Goal: Transaction & Acquisition: Purchase product/service

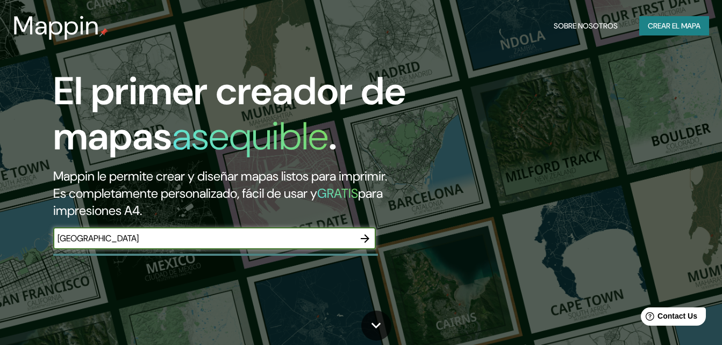
type input "[GEOGRAPHIC_DATA]"
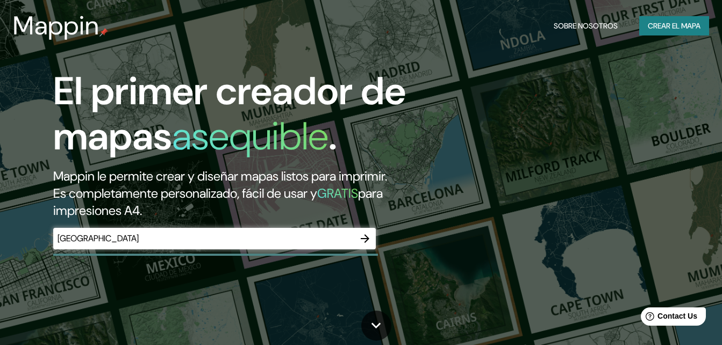
click at [286, 229] on div "monterrey ​" at bounding box center [214, 239] width 323 height 22
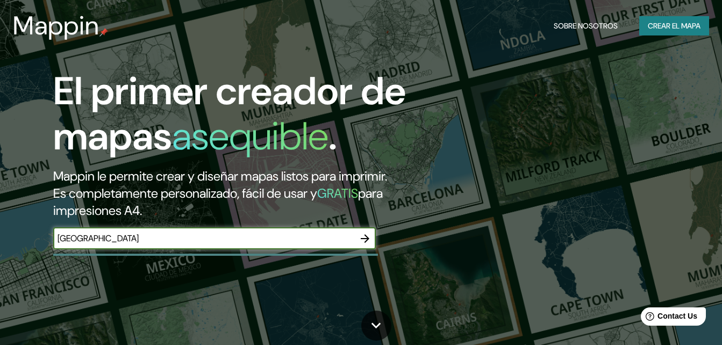
click at [369, 233] on icon "button" at bounding box center [365, 238] width 13 height 13
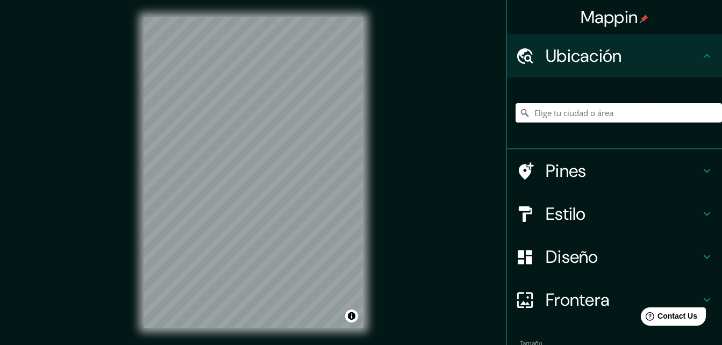
click at [594, 108] on input "Elige tu ciudad o área" at bounding box center [619, 112] width 207 height 19
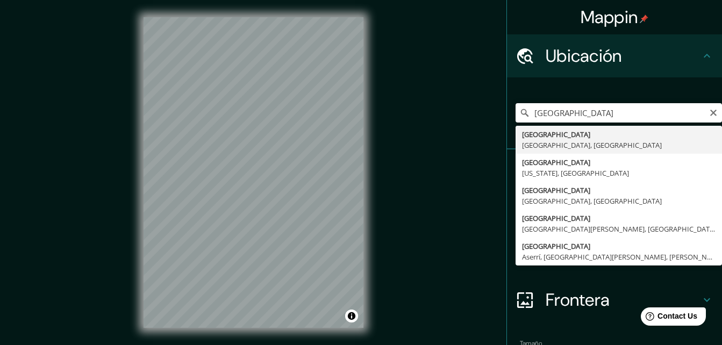
type input "[GEOGRAPHIC_DATA], [GEOGRAPHIC_DATA], [GEOGRAPHIC_DATA]"
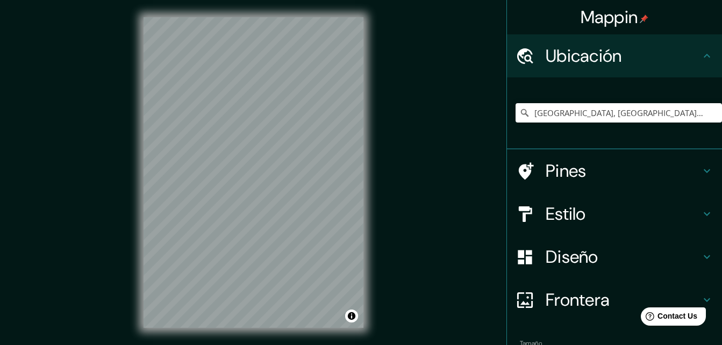
click at [593, 203] on h4 "Estilo" at bounding box center [623, 214] width 155 height 22
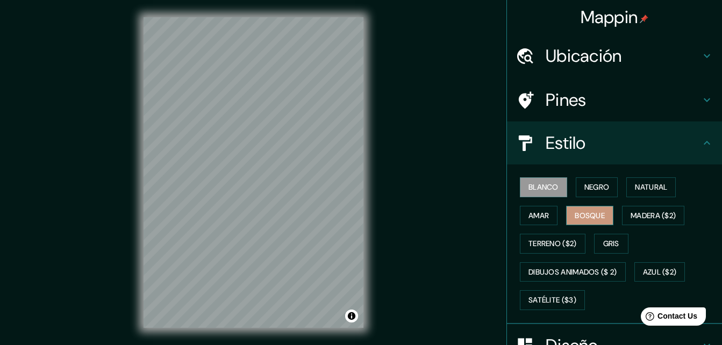
click at [602, 210] on button "Bosque" at bounding box center [589, 216] width 47 height 20
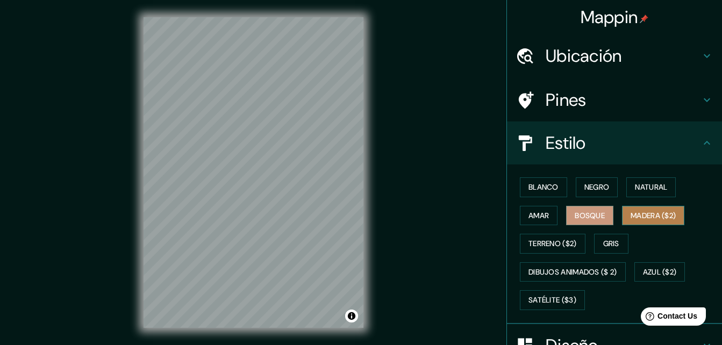
click at [654, 217] on font "Madera ($2)" at bounding box center [653, 215] width 45 height 13
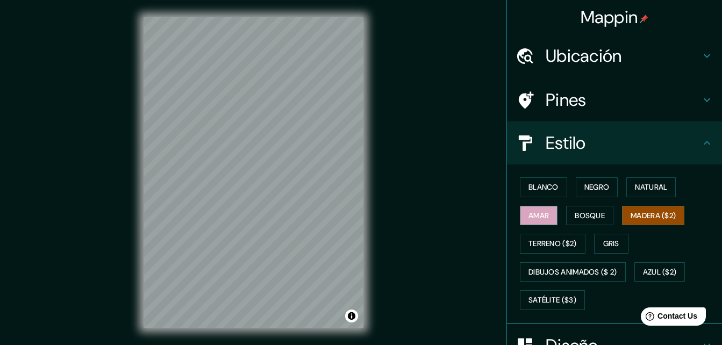
click at [531, 222] on button "Amar" at bounding box center [539, 216] width 38 height 20
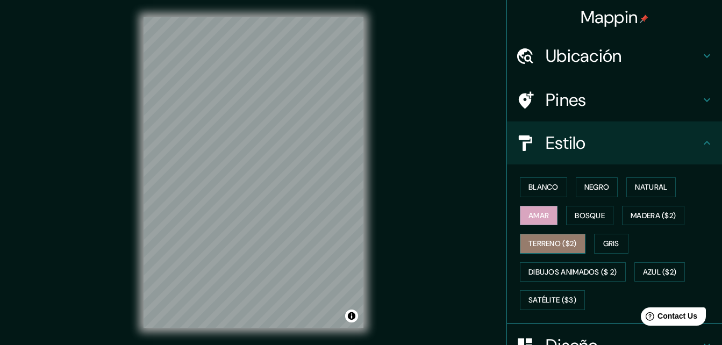
click at [537, 239] on font "Terreno ($2)" at bounding box center [553, 243] width 48 height 13
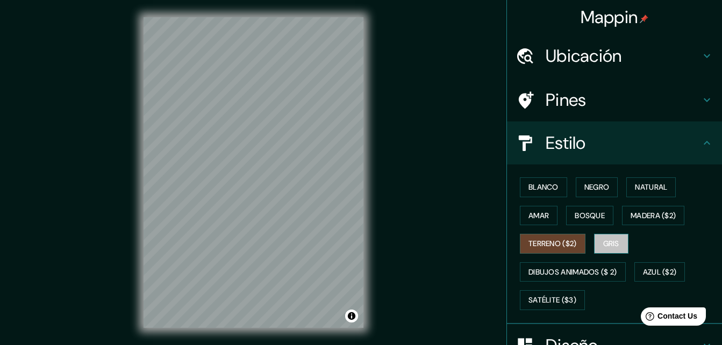
click at [608, 240] on font "Gris" at bounding box center [611, 243] width 16 height 13
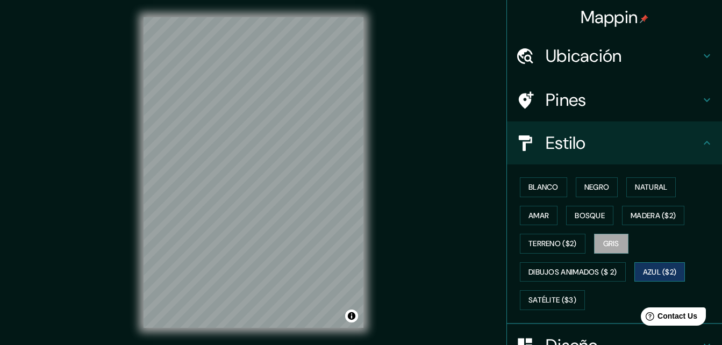
click at [666, 267] on font "Azul ($2)" at bounding box center [660, 272] width 34 height 13
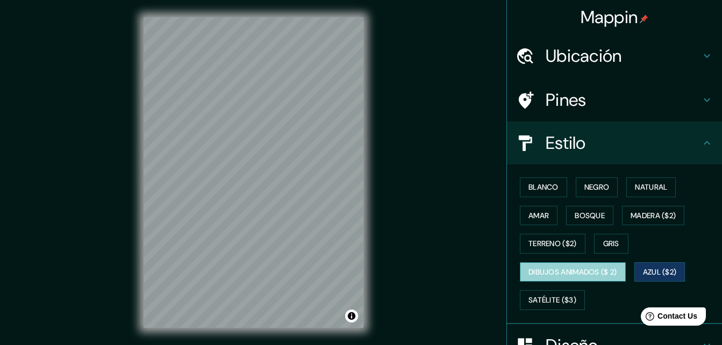
click at [601, 278] on font "Dibujos animados ($ 2)" at bounding box center [573, 272] width 89 height 13
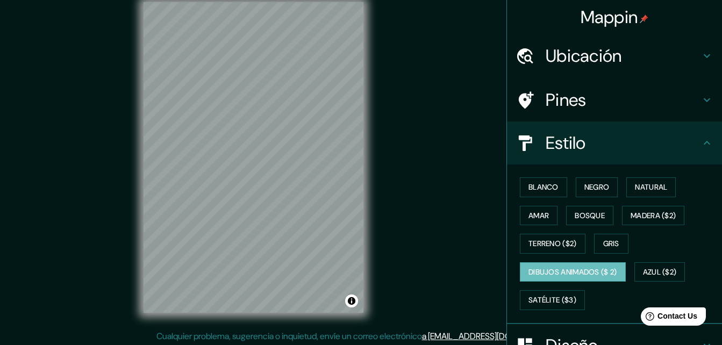
scroll to position [17, 0]
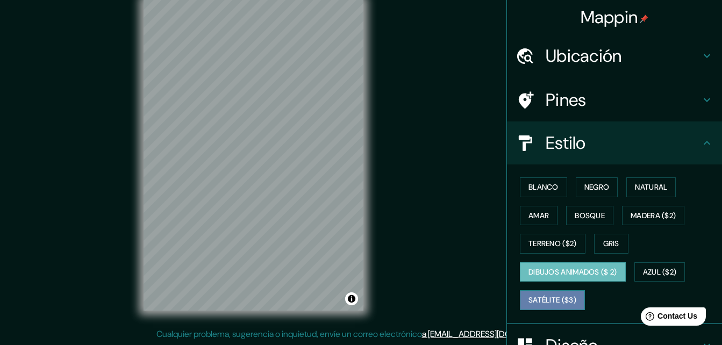
click at [531, 304] on font "Satélite ($3)" at bounding box center [553, 300] width 48 height 13
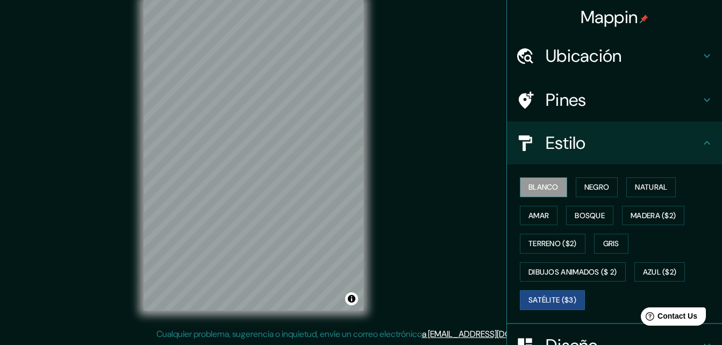
click at [534, 186] on font "Blanco" at bounding box center [544, 187] width 30 height 13
click at [585, 184] on font "Negro" at bounding box center [597, 187] width 25 height 13
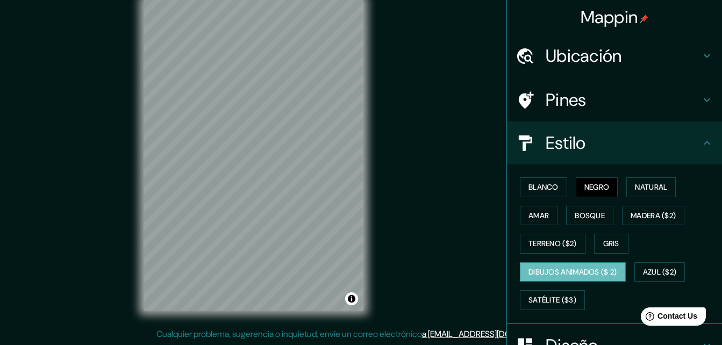
click at [552, 267] on font "Dibujos animados ($ 2)" at bounding box center [573, 272] width 89 height 13
click at [554, 244] on font "Terreno ($2)" at bounding box center [553, 243] width 48 height 13
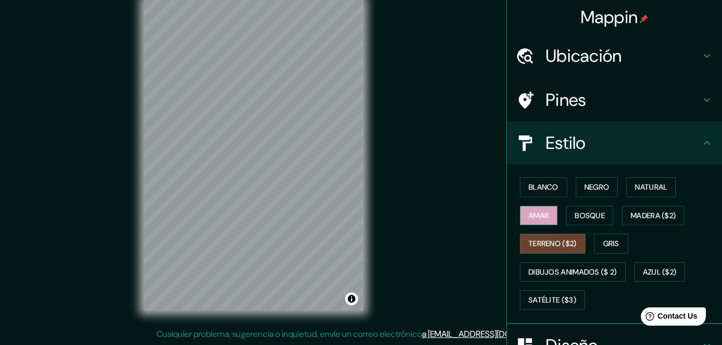
click at [547, 220] on button "Amar" at bounding box center [539, 216] width 38 height 20
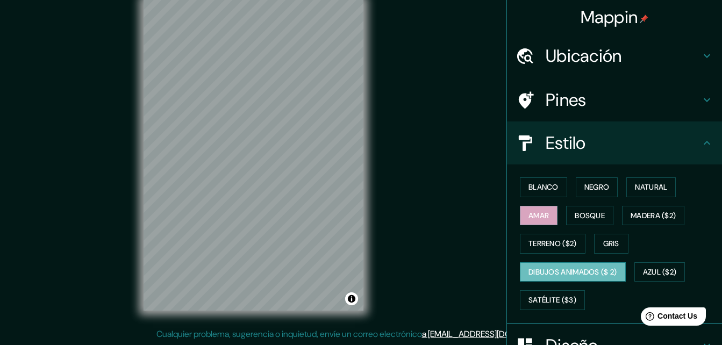
click at [554, 276] on font "Dibujos animados ($ 2)" at bounding box center [573, 272] width 89 height 13
click at [576, 188] on button "Negro" at bounding box center [597, 187] width 42 height 20
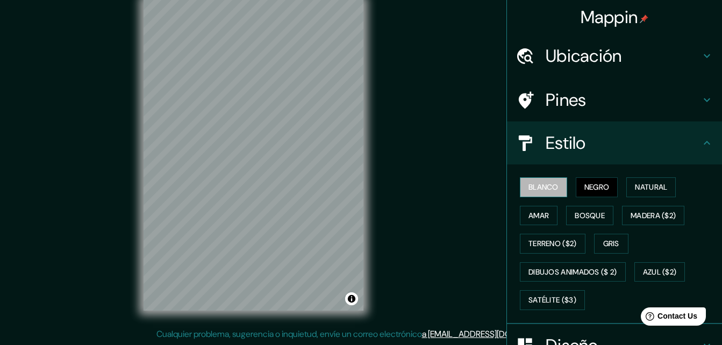
click at [529, 190] on font "Blanco" at bounding box center [544, 187] width 30 height 13
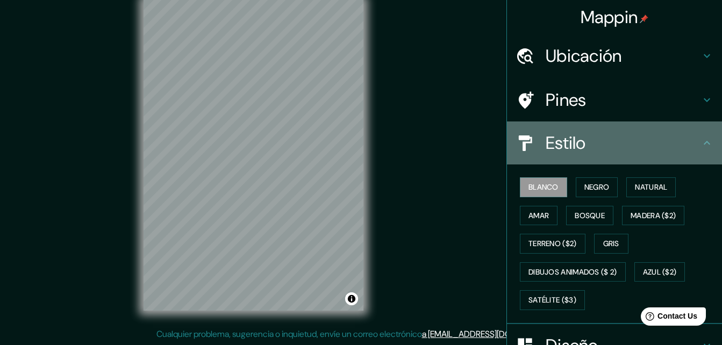
click at [671, 160] on div "Estilo" at bounding box center [614, 143] width 215 height 43
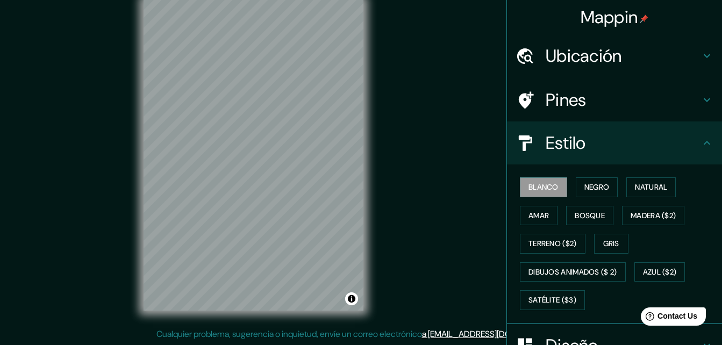
click at [703, 141] on icon at bounding box center [707, 143] width 13 height 13
click at [704, 144] on icon at bounding box center [707, 143] width 6 height 4
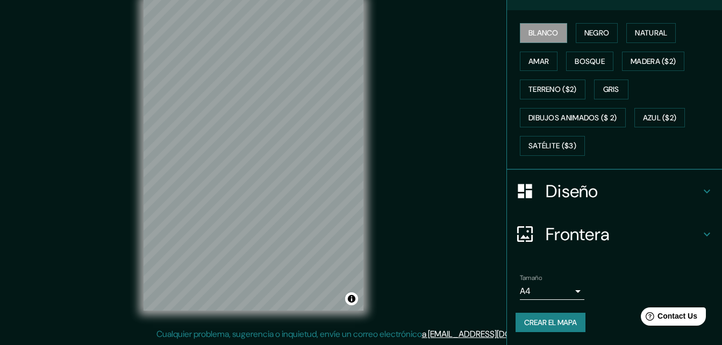
click at [665, 189] on h4 "Diseño" at bounding box center [623, 192] width 155 height 22
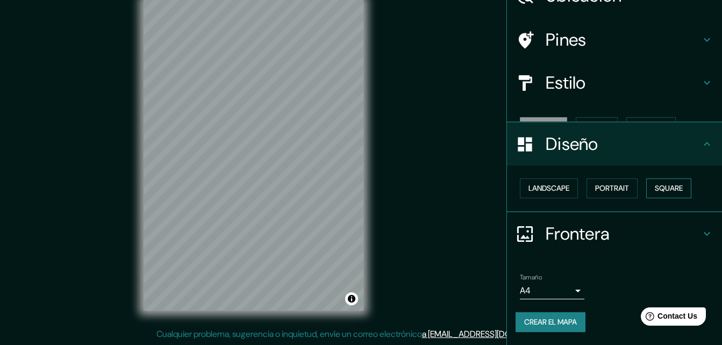
scroll to position [41, 0]
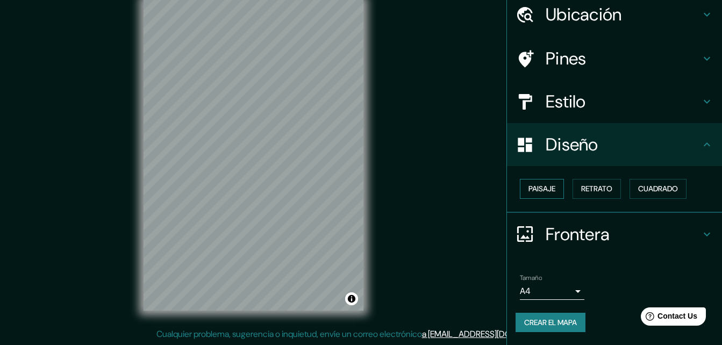
click at [542, 188] on font "Paisaje" at bounding box center [542, 188] width 27 height 13
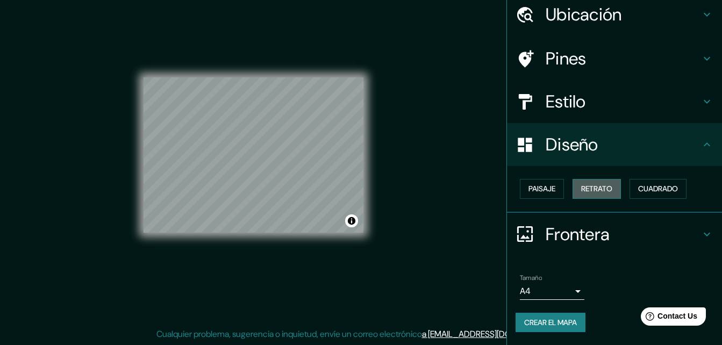
click at [588, 192] on font "Retrato" at bounding box center [596, 188] width 31 height 13
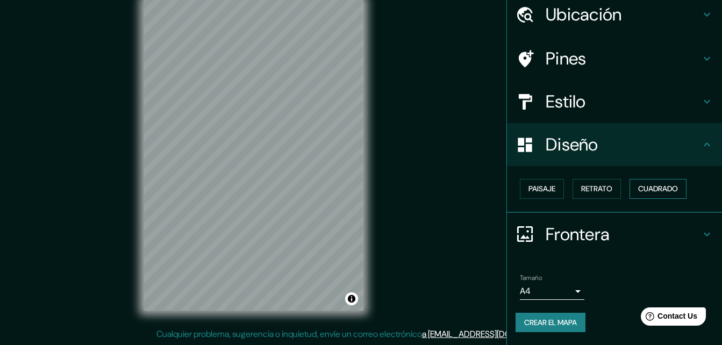
drag, startPoint x: 612, startPoint y: 190, endPoint x: 644, endPoint y: 190, distance: 31.7
click at [613, 190] on button "Retrato" at bounding box center [597, 189] width 48 height 20
click at [644, 190] on font "Cuadrado" at bounding box center [658, 188] width 40 height 13
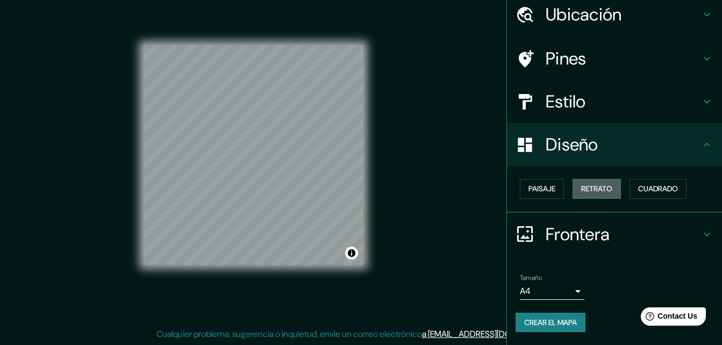
click at [595, 193] on font "Retrato" at bounding box center [596, 188] width 31 height 13
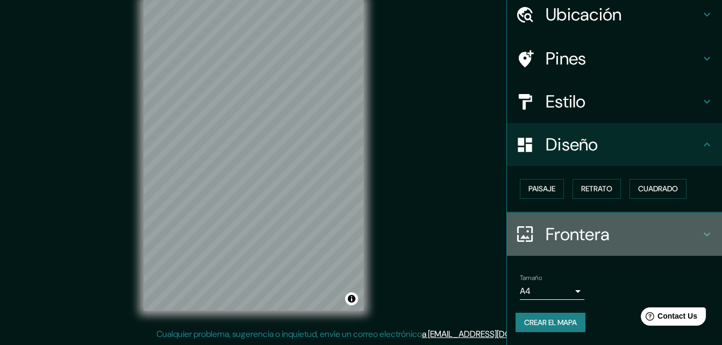
click at [701, 233] on icon at bounding box center [707, 234] width 13 height 13
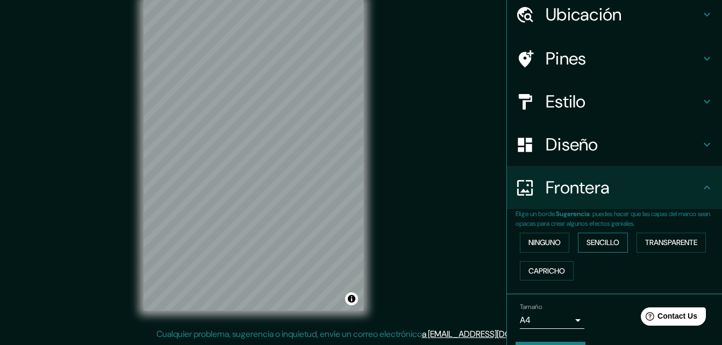
click at [615, 245] on font "Sencillo" at bounding box center [603, 242] width 33 height 13
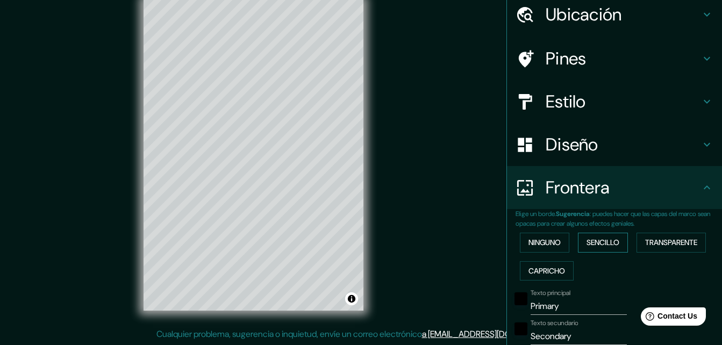
click at [615, 245] on font "Sencillo" at bounding box center [603, 242] width 33 height 13
type input "164"
type input "33"
click at [555, 244] on button "Ninguno" at bounding box center [544, 243] width 49 height 20
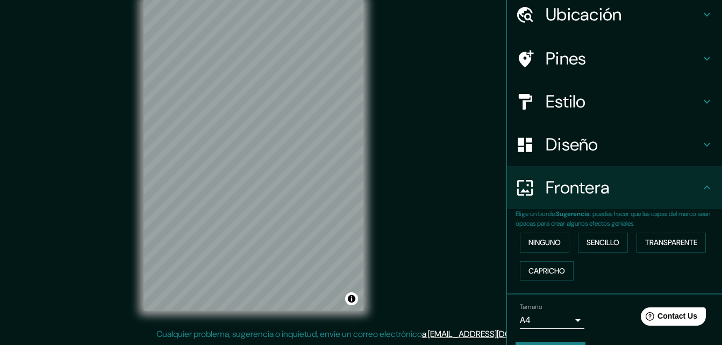
click at [701, 190] on icon at bounding box center [707, 187] width 13 height 13
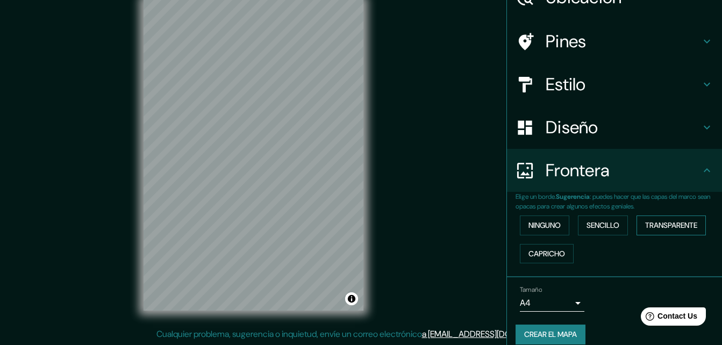
scroll to position [71, 0]
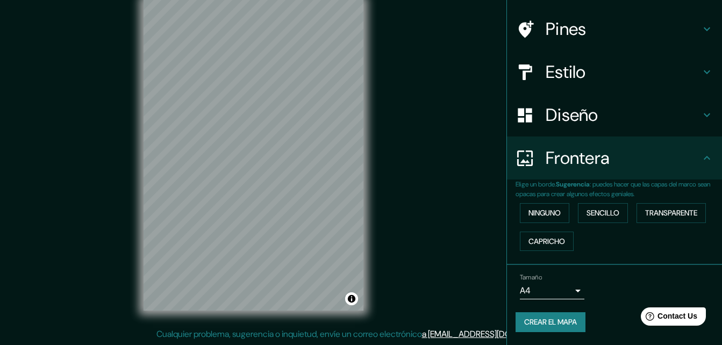
click at [697, 165] on div "Frontera" at bounding box center [614, 158] width 215 height 43
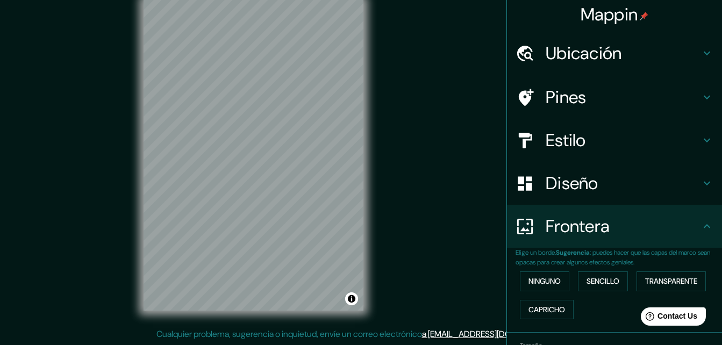
scroll to position [0, 0]
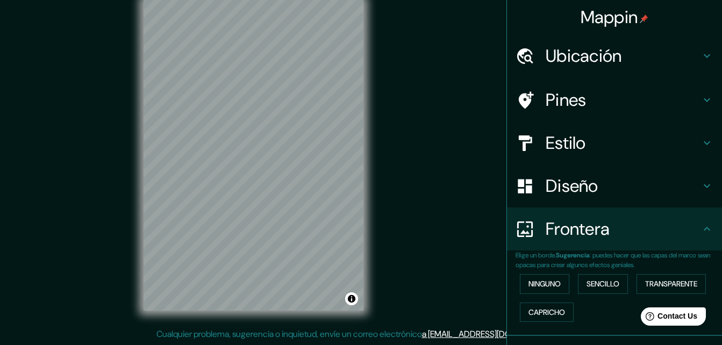
click at [688, 103] on h4 "Pines" at bounding box center [623, 100] width 155 height 22
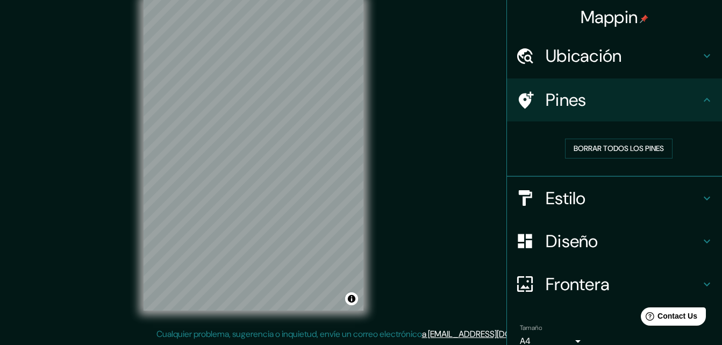
click at [546, 102] on h4 "Pines" at bounding box center [623, 100] width 155 height 22
click at [631, 151] on font "Borrar todos los pines" at bounding box center [619, 148] width 90 height 13
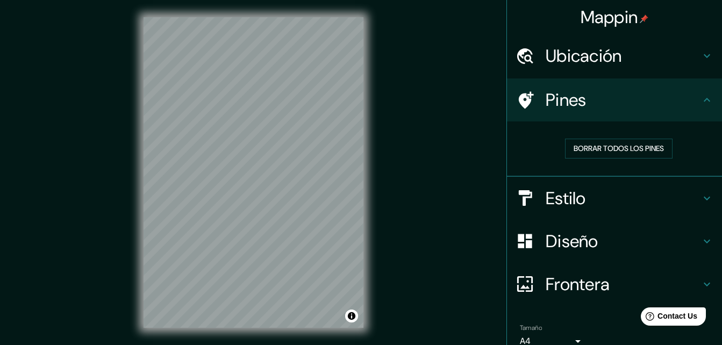
click at [634, 52] on h4 "Ubicación" at bounding box center [623, 56] width 155 height 22
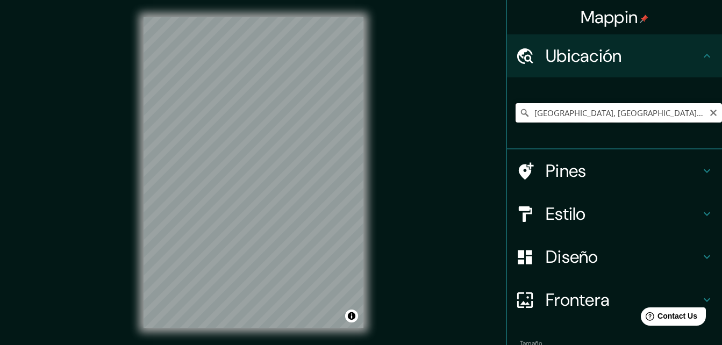
click at [616, 122] on input "[GEOGRAPHIC_DATA], [GEOGRAPHIC_DATA], [GEOGRAPHIC_DATA]" at bounding box center [619, 112] width 207 height 19
click at [658, 106] on input "[GEOGRAPHIC_DATA], [GEOGRAPHIC_DATA], [GEOGRAPHIC_DATA]" at bounding box center [619, 112] width 207 height 19
click at [709, 109] on icon "Claro" at bounding box center [713, 113] width 9 height 9
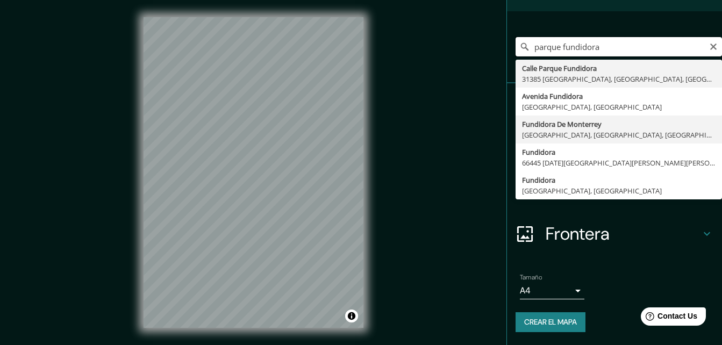
scroll to position [12, 0]
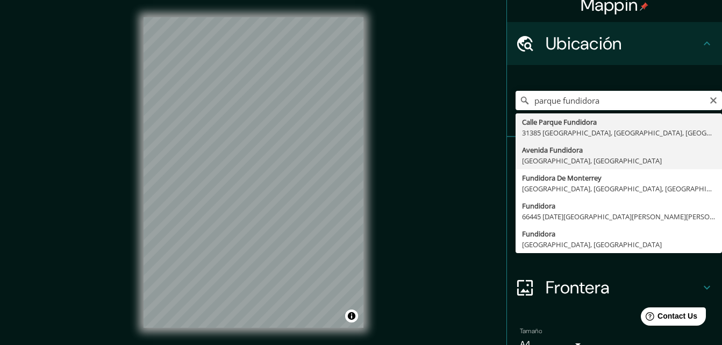
type input "[GEOGRAPHIC_DATA], [GEOGRAPHIC_DATA], [GEOGRAPHIC_DATA]"
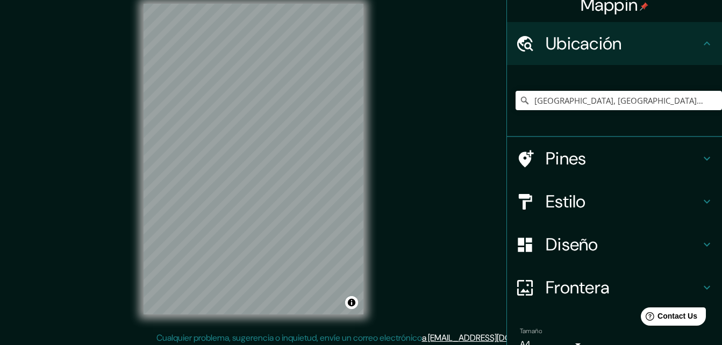
scroll to position [16, 0]
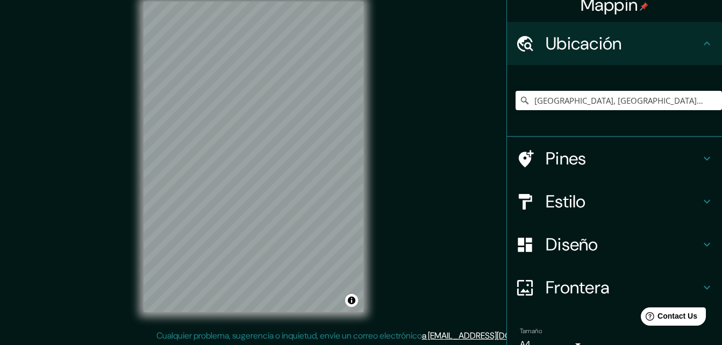
click at [607, 197] on h4 "Estilo" at bounding box center [623, 202] width 155 height 22
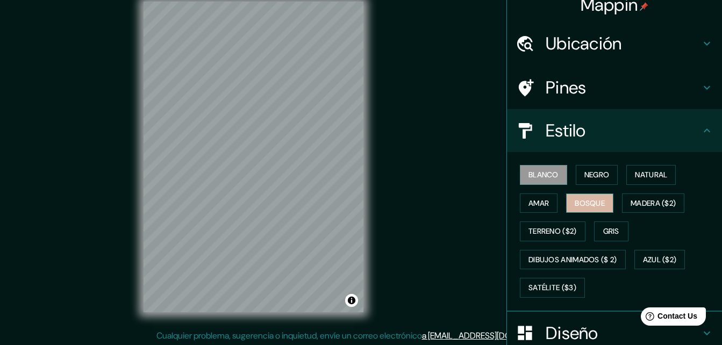
click at [599, 204] on font "Bosque" at bounding box center [590, 203] width 30 height 13
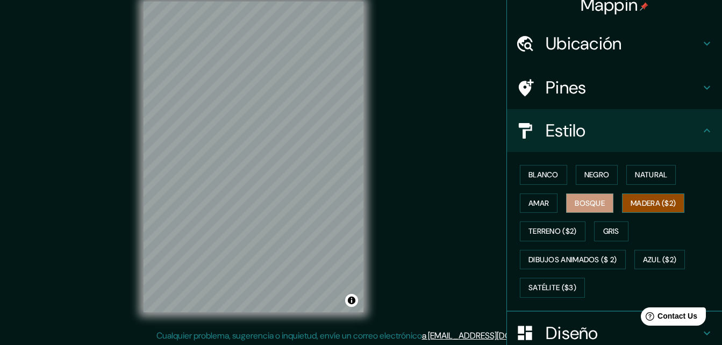
click at [632, 198] on font "Madera ($2)" at bounding box center [653, 203] width 45 height 13
click at [550, 205] on button "Amar" at bounding box center [539, 204] width 38 height 20
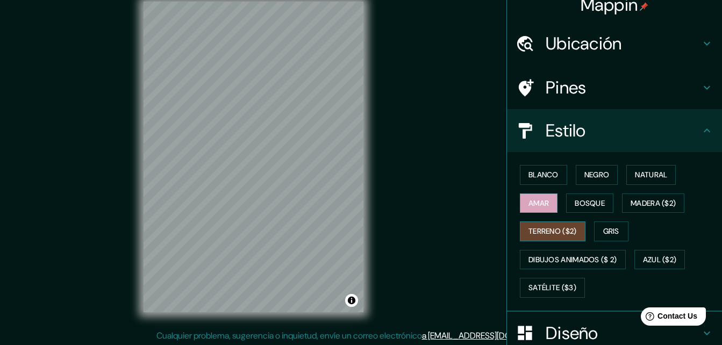
click at [554, 229] on font "Terreno ($2)" at bounding box center [553, 231] width 48 height 13
click at [603, 230] on font "Gris" at bounding box center [611, 231] width 16 height 13
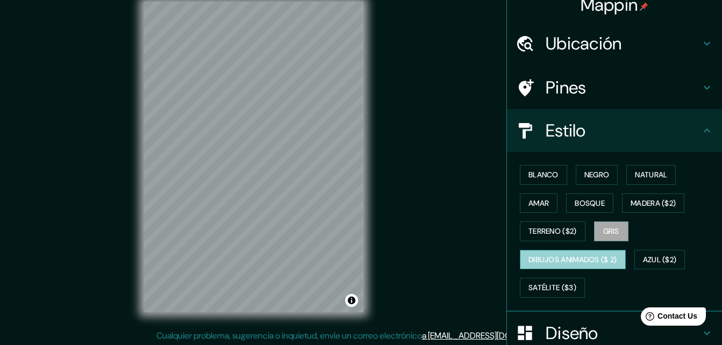
click at [595, 259] on font "Dibujos animados ($ 2)" at bounding box center [573, 259] width 89 height 13
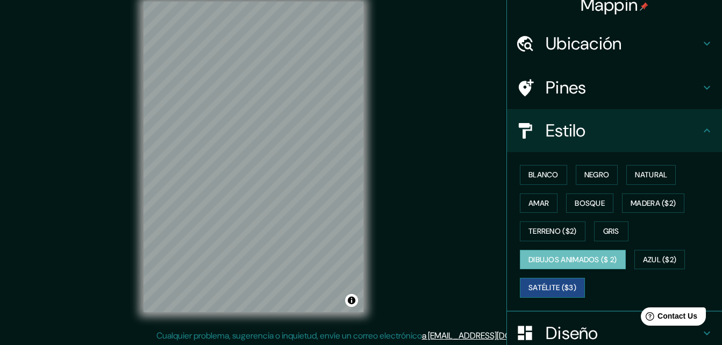
click at [570, 284] on font "Satélite ($3)" at bounding box center [553, 287] width 48 height 13
click at [597, 262] on font "Dibujos animados ($ 2)" at bounding box center [573, 259] width 89 height 13
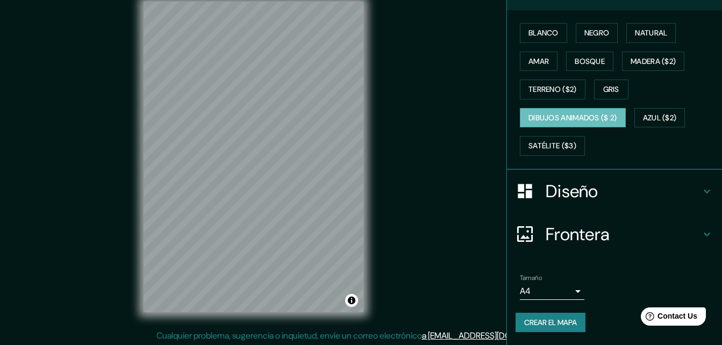
click at [635, 198] on h4 "Diseño" at bounding box center [623, 192] width 155 height 22
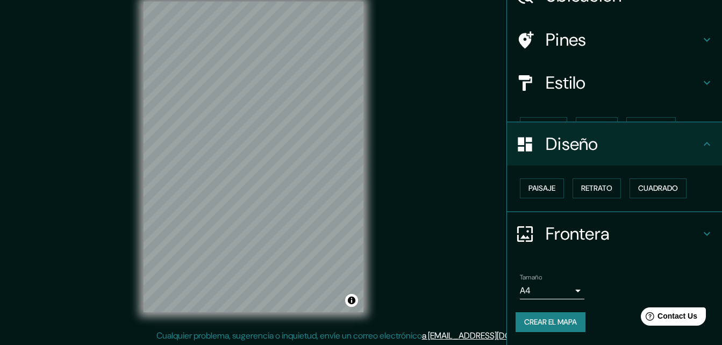
scroll to position [41, 0]
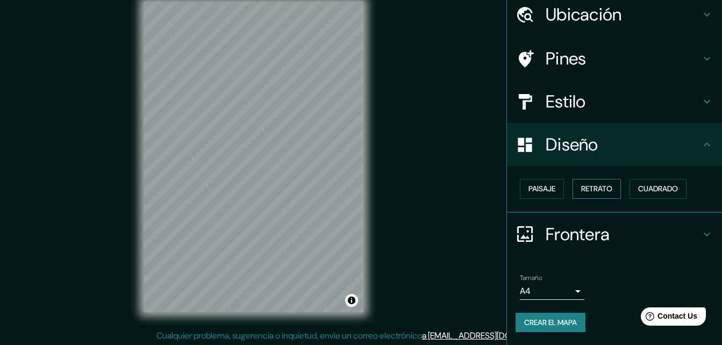
click at [589, 188] on font "Retrato" at bounding box center [596, 188] width 31 height 13
click at [546, 187] on font "Paisaje" at bounding box center [542, 188] width 27 height 13
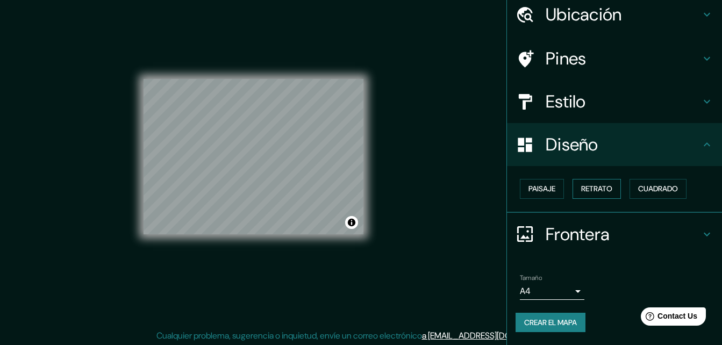
click at [581, 189] on font "Retrato" at bounding box center [596, 188] width 31 height 13
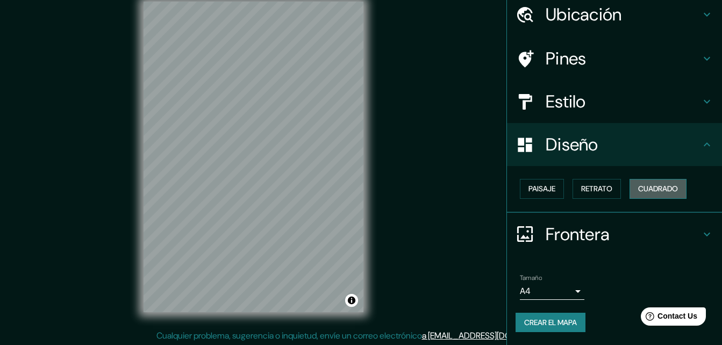
click at [643, 189] on font "Cuadrado" at bounding box center [658, 188] width 40 height 13
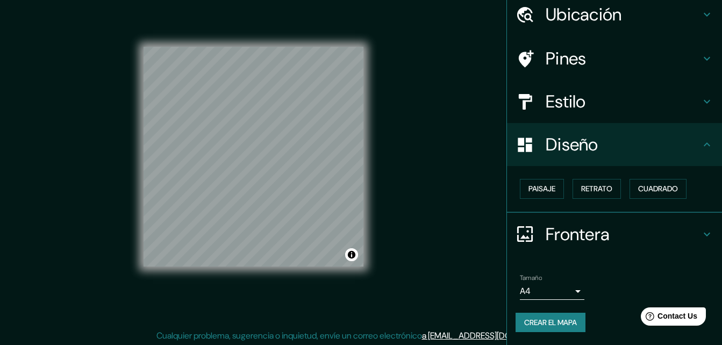
click at [621, 188] on div "Paisaje Retrato Cuadrado" at bounding box center [619, 189] width 207 height 29
click at [610, 187] on button "Retrato" at bounding box center [597, 189] width 48 height 20
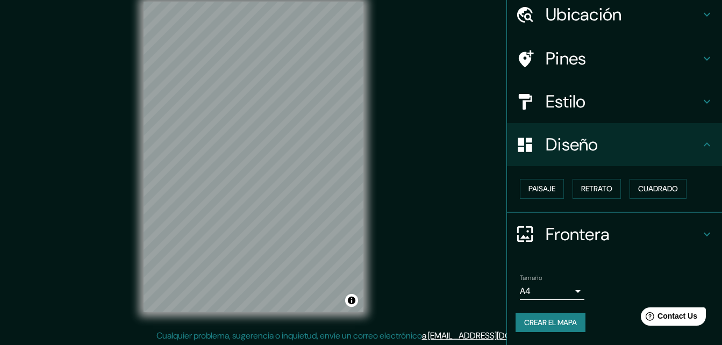
click at [664, 152] on h4 "Diseño" at bounding box center [623, 145] width 155 height 22
click at [543, 322] on font "Crear el mapa" at bounding box center [550, 322] width 53 height 13
click at [573, 331] on button "Crear el mapa" at bounding box center [551, 323] width 70 height 20
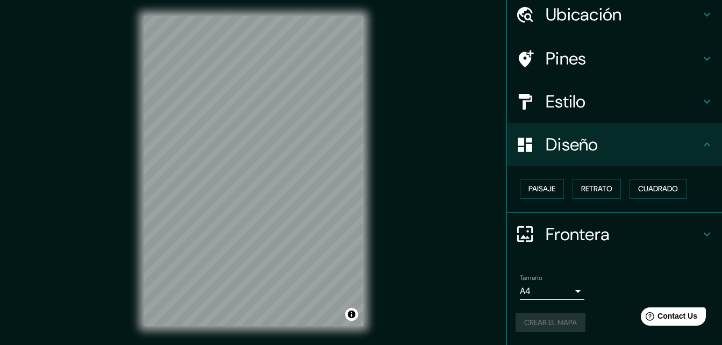
scroll to position [0, 0]
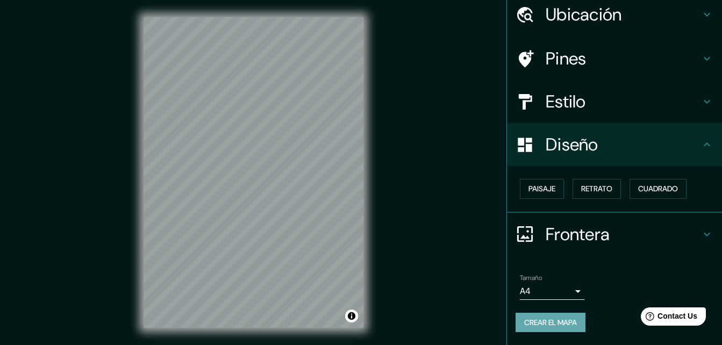
click at [557, 325] on font "Crear el mapa" at bounding box center [550, 322] width 53 height 13
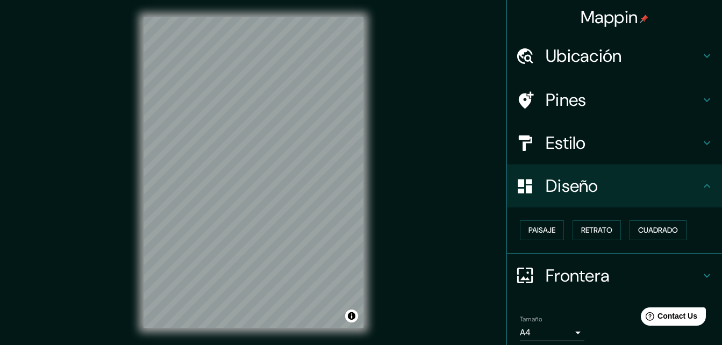
click at [704, 275] on icon at bounding box center [707, 276] width 6 height 4
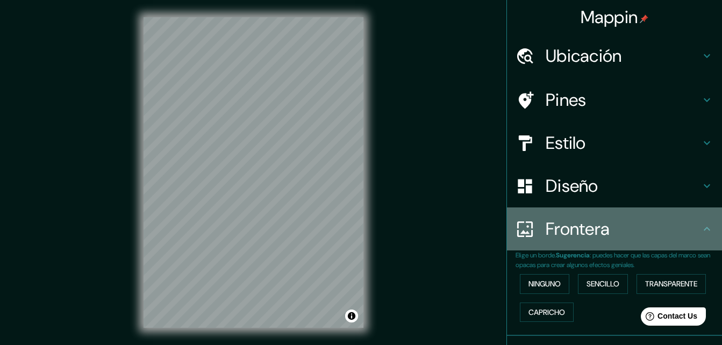
click at [701, 232] on icon at bounding box center [707, 229] width 13 height 13
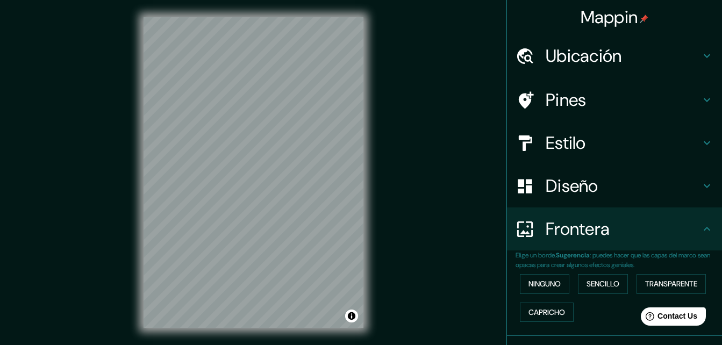
click at [701, 232] on icon at bounding box center [707, 229] width 13 height 13
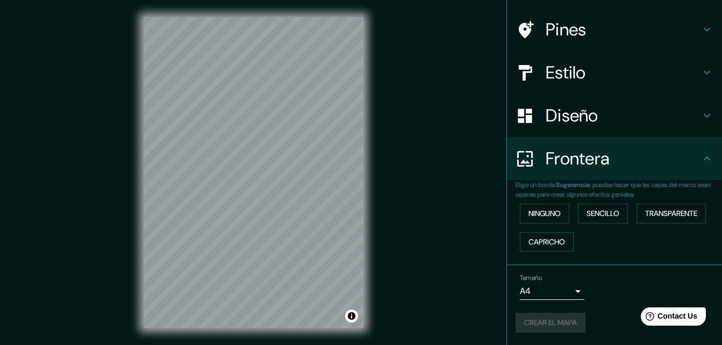
scroll to position [71, 0]
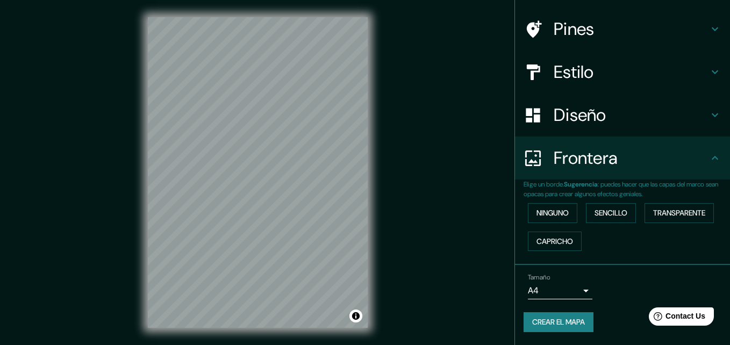
click at [568, 295] on body "Mappin Ubicación Avenida Fundidora, [GEOGRAPHIC_DATA], [GEOGRAPHIC_DATA], [GEOG…" at bounding box center [365, 172] width 730 height 345
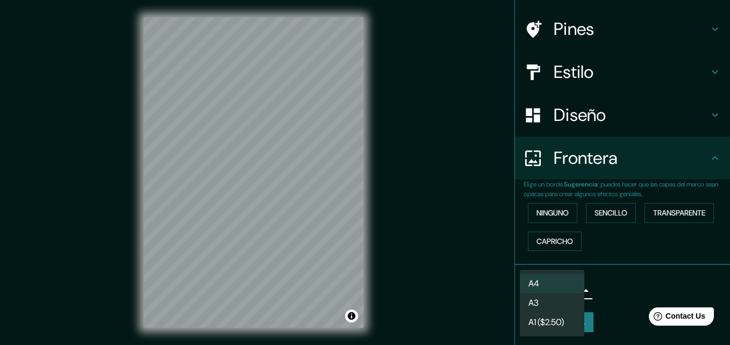
click at [568, 302] on li "A3" at bounding box center [552, 303] width 65 height 19
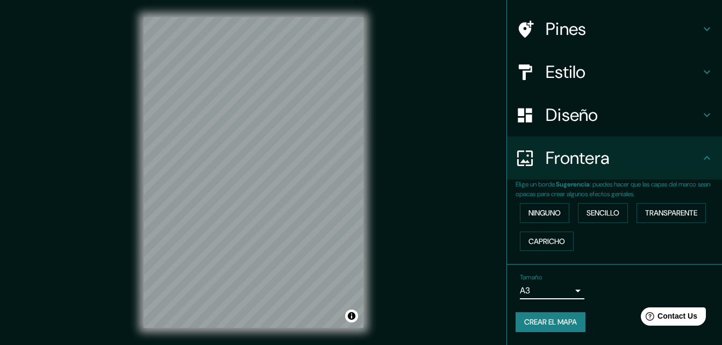
click at [568, 294] on body "Mappin Ubicación Avenida Fundidora, [GEOGRAPHIC_DATA], [GEOGRAPHIC_DATA], [GEOG…" at bounding box center [361, 172] width 722 height 345
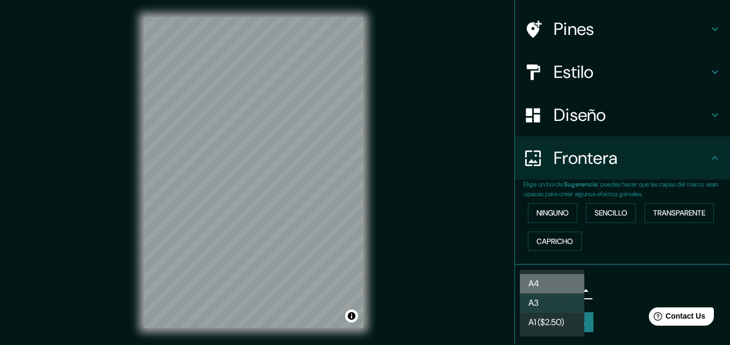
click at [568, 283] on li "A4" at bounding box center [552, 283] width 65 height 19
type input "single"
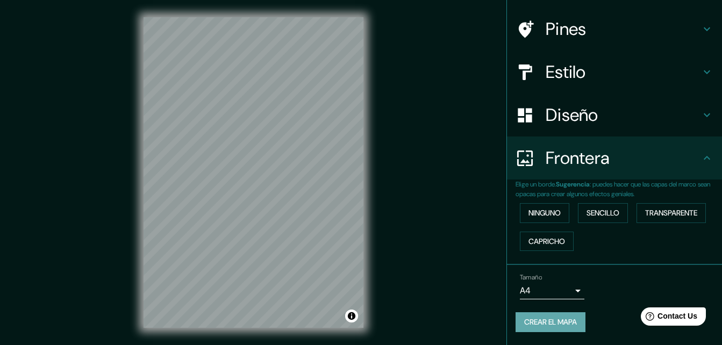
click at [568, 315] on button "Crear el mapa" at bounding box center [551, 322] width 70 height 20
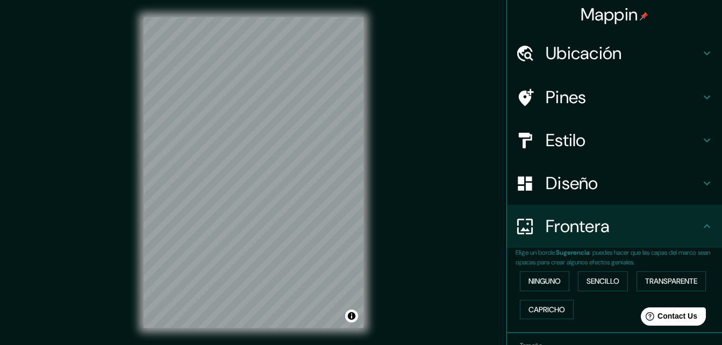
scroll to position [0, 0]
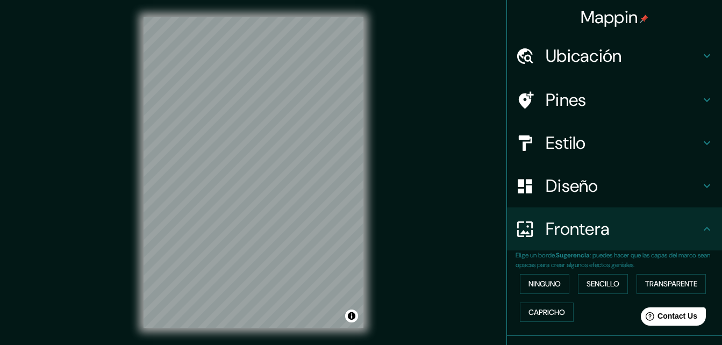
click at [608, 52] on h4 "Ubicación" at bounding box center [623, 56] width 155 height 22
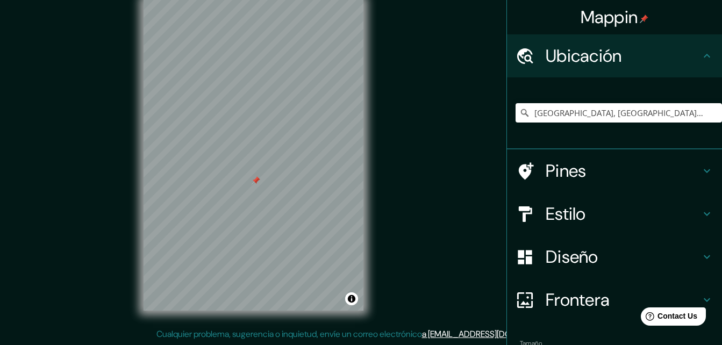
scroll to position [66, 0]
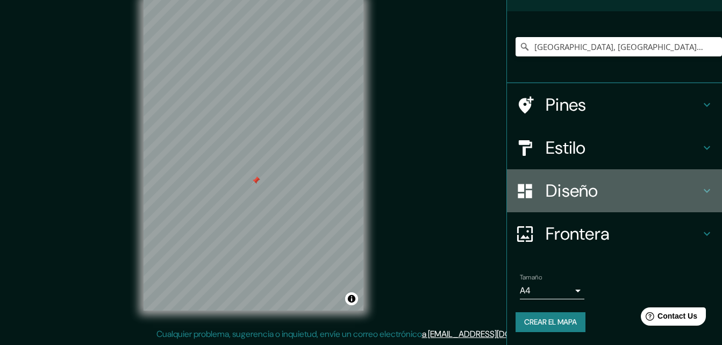
click at [591, 185] on h4 "Diseño" at bounding box center [623, 191] width 155 height 22
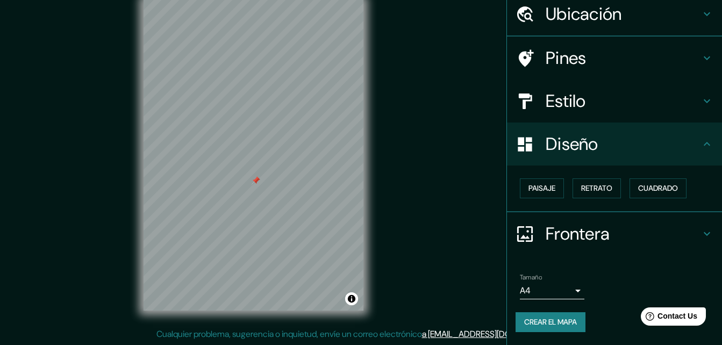
scroll to position [41, 0]
click at [597, 189] on font "Retrato" at bounding box center [596, 188] width 31 height 13
click at [531, 191] on font "Paisaje" at bounding box center [542, 188] width 27 height 13
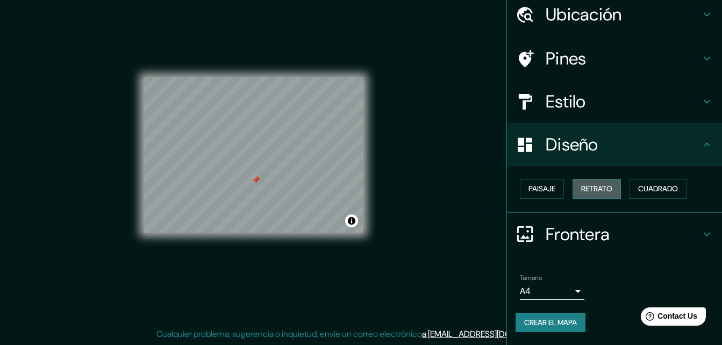
click at [581, 193] on font "Retrato" at bounding box center [596, 188] width 31 height 13
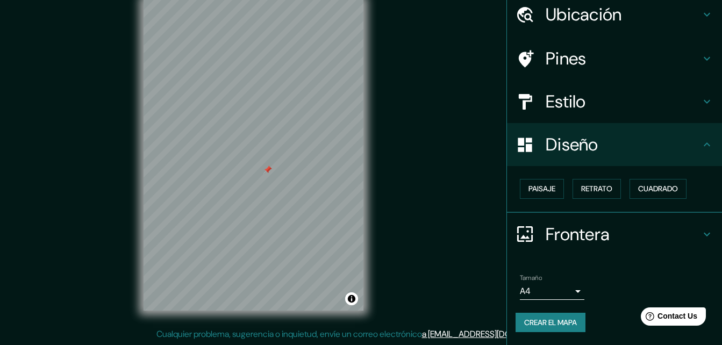
click at [568, 323] on font "Crear el mapa" at bounding box center [550, 322] width 53 height 13
click at [353, 302] on button "Alternar atribución" at bounding box center [351, 299] width 13 height 13
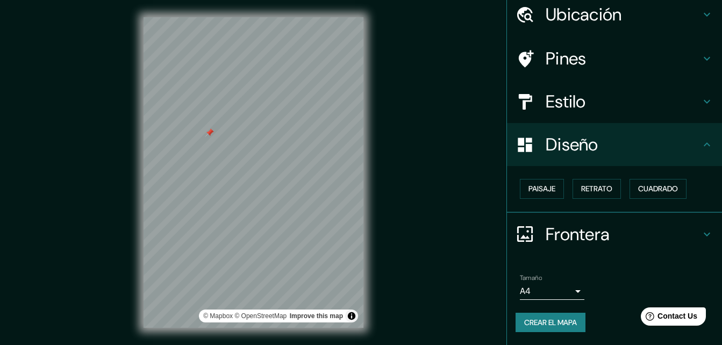
click at [665, 102] on h4 "Estilo" at bounding box center [623, 102] width 155 height 22
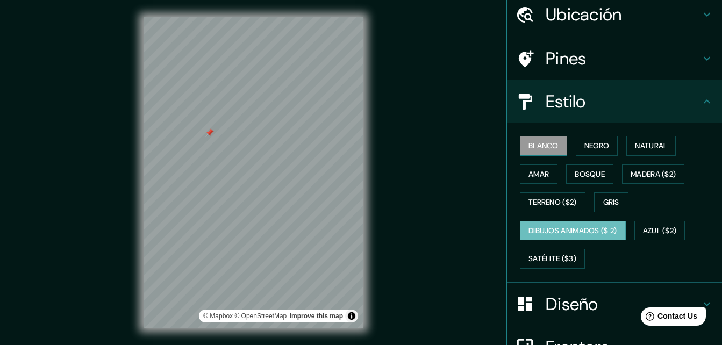
click at [545, 146] on font "Blanco" at bounding box center [544, 145] width 30 height 13
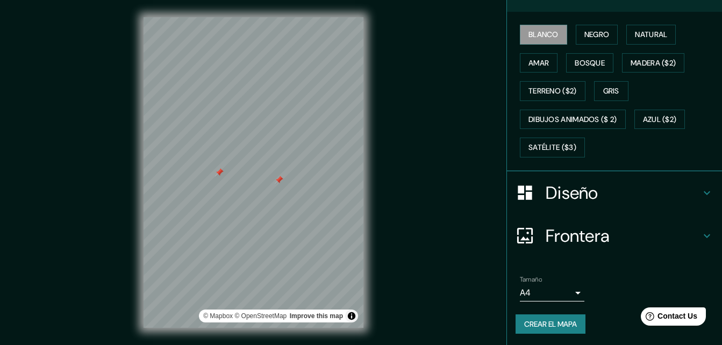
scroll to position [154, 0]
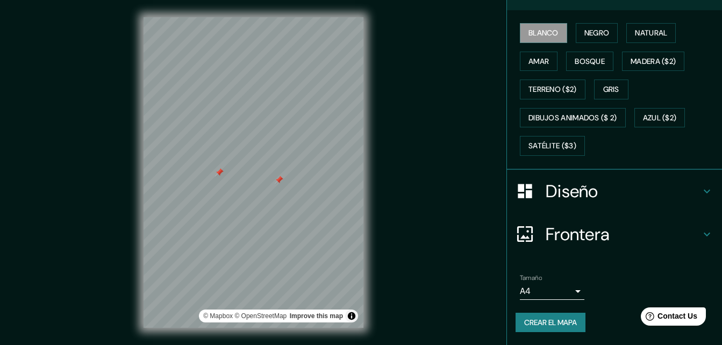
click at [556, 320] on font "Crear el mapa" at bounding box center [550, 322] width 53 height 13
click at [556, 320] on div "Crear el mapa" at bounding box center [615, 323] width 198 height 20
click at [565, 119] on font "Dibujos animados ($ 2)" at bounding box center [573, 117] width 89 height 13
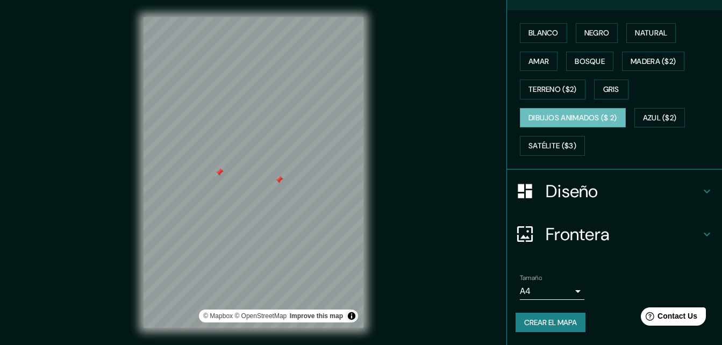
click at [279, 180] on div at bounding box center [279, 180] width 9 height 9
click at [218, 175] on div at bounding box center [219, 172] width 9 height 9
click at [368, 267] on div "© Mapbox © OpenStreetMap Improve this map" at bounding box center [253, 172] width 254 height 345
click at [450, 203] on div "Mappin Ubicación Avenida Fundidora, [GEOGRAPHIC_DATA], [GEOGRAPHIC_DATA], [GEOG…" at bounding box center [361, 181] width 722 height 362
click at [456, 252] on div "Mappin Ubicación Avenida Fundidora, [GEOGRAPHIC_DATA], [GEOGRAPHIC_DATA], [GEOG…" at bounding box center [361, 181] width 722 height 362
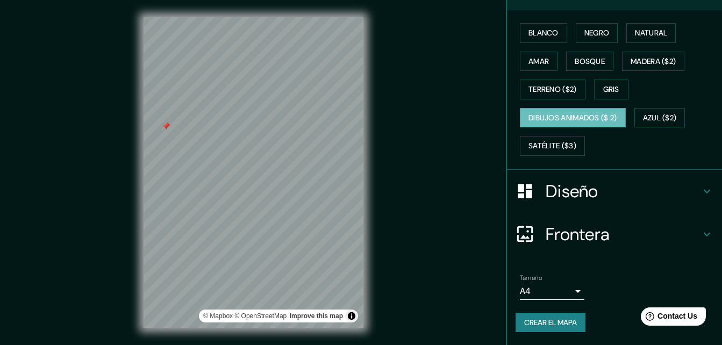
click at [422, 110] on div "Mappin Ubicación Avenida Fundidora, [GEOGRAPHIC_DATA], [GEOGRAPHIC_DATA], [GEOG…" at bounding box center [361, 181] width 722 height 362
click at [635, 198] on h4 "Diseño" at bounding box center [623, 192] width 155 height 22
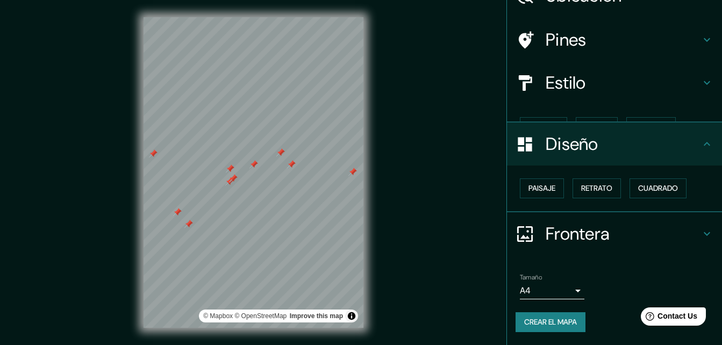
scroll to position [41, 0]
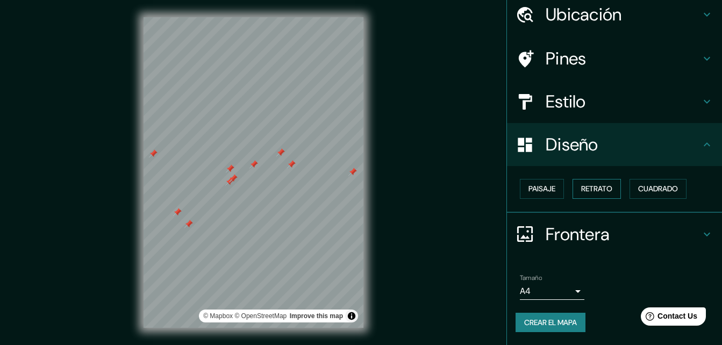
click at [595, 195] on font "Retrato" at bounding box center [596, 188] width 31 height 13
click at [550, 189] on button "Paisaje" at bounding box center [542, 189] width 44 height 20
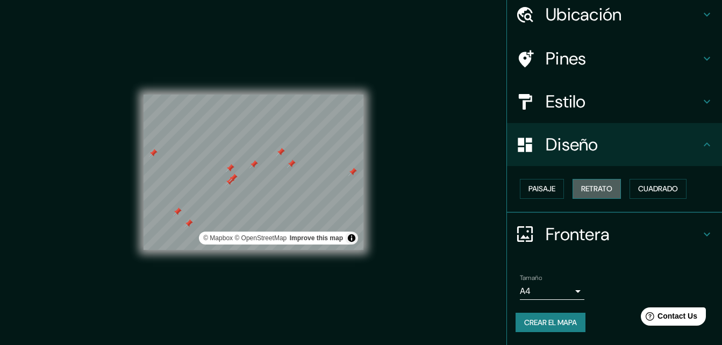
click at [584, 183] on font "Retrato" at bounding box center [596, 188] width 31 height 13
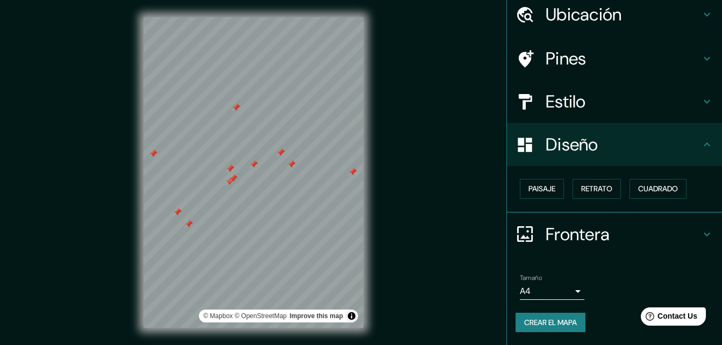
click at [236, 108] on div at bounding box center [236, 107] width 9 height 9
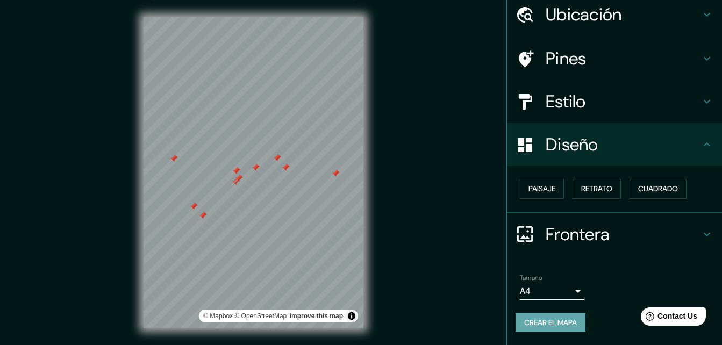
click at [575, 322] on button "Crear el mapa" at bounding box center [551, 323] width 70 height 20
